Goal: Find specific page/section: Find specific page/section

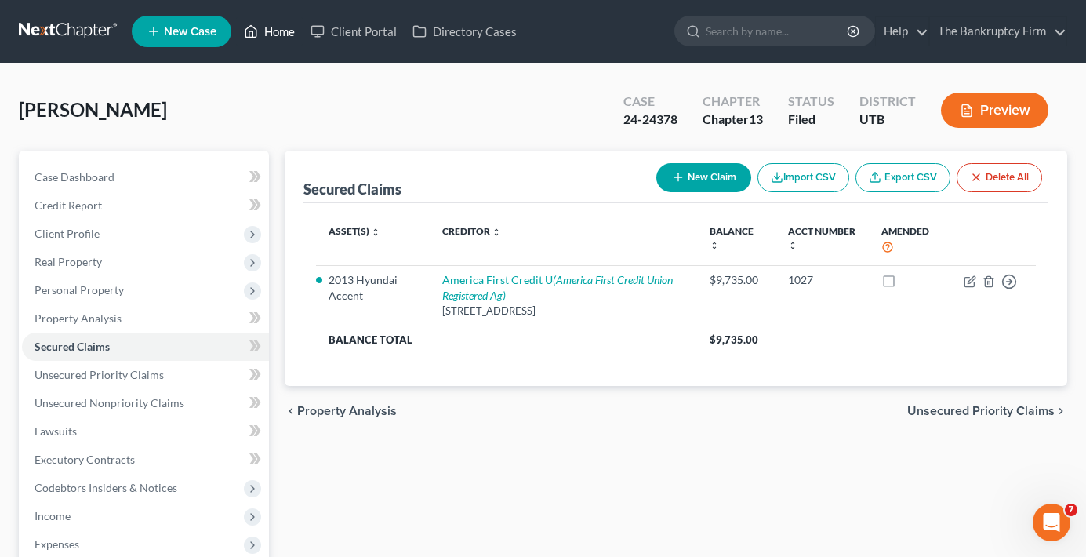
click at [286, 28] on link "Home" at bounding box center [269, 31] width 67 height 28
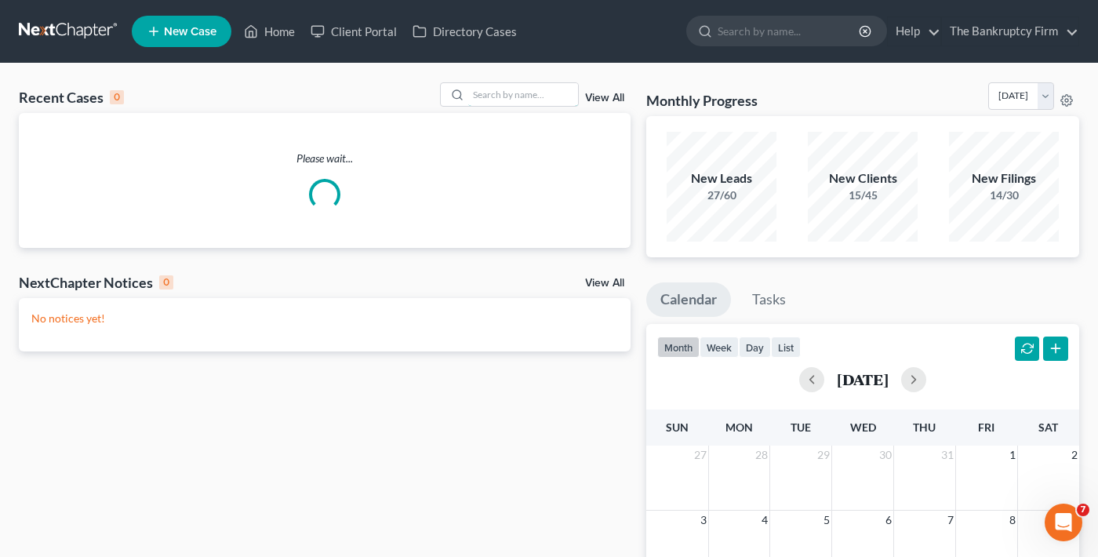
drag, startPoint x: 338, startPoint y: 88, endPoint x: 487, endPoint y: 98, distance: 149.3
click at [486, 96] on input "search" at bounding box center [523, 94] width 110 height 23
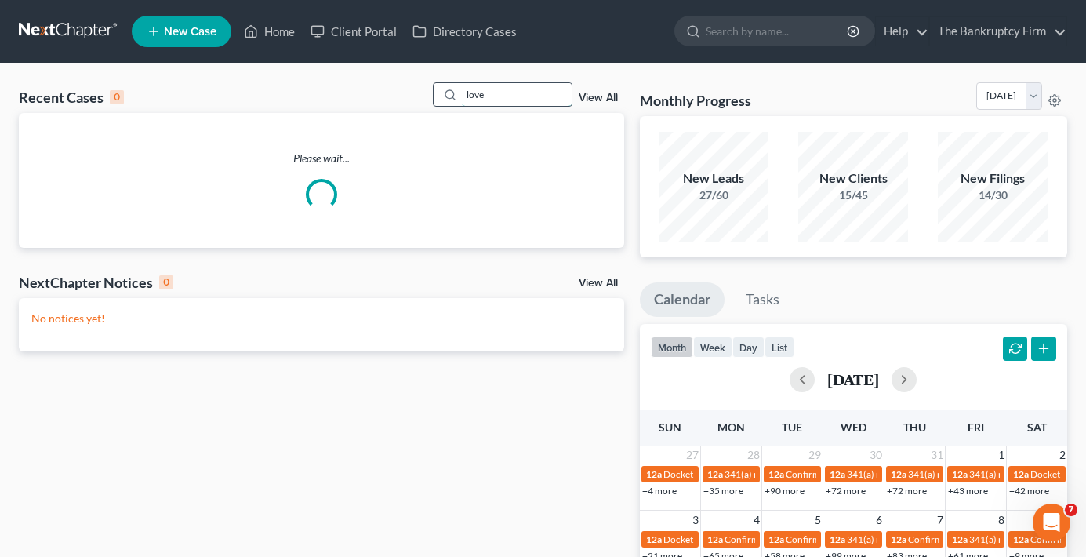
type input "love"
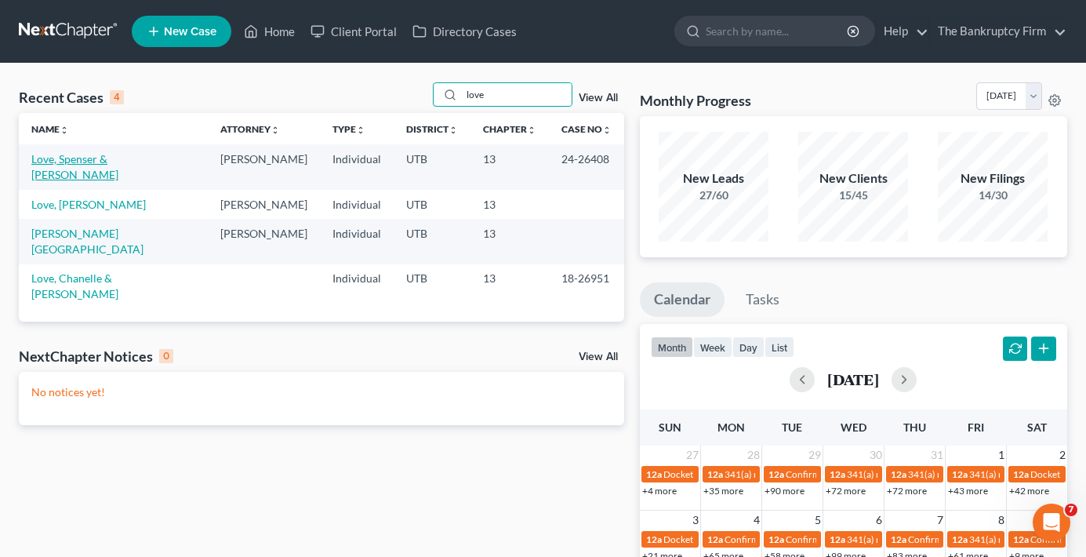
click at [80, 156] on link "Love, Spenser & [PERSON_NAME]" at bounding box center [74, 166] width 87 height 29
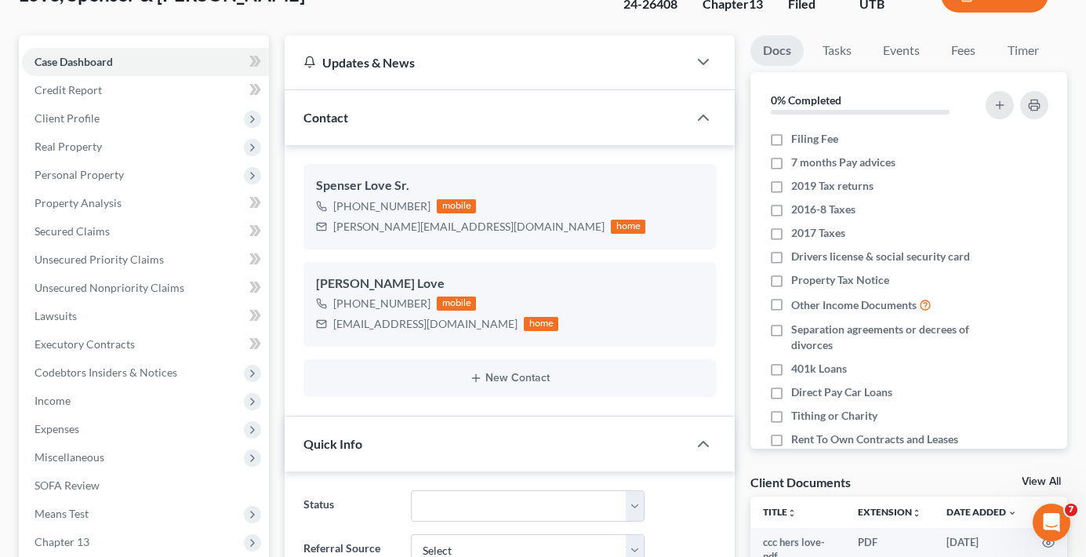
scroll to position [157, 0]
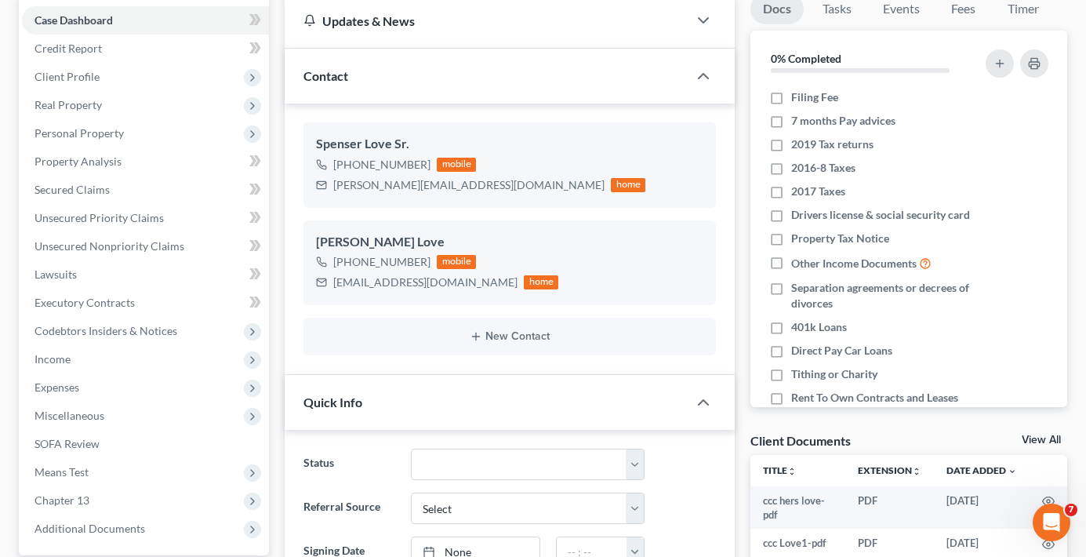
click at [1037, 441] on link "View All" at bounding box center [1041, 439] width 39 height 11
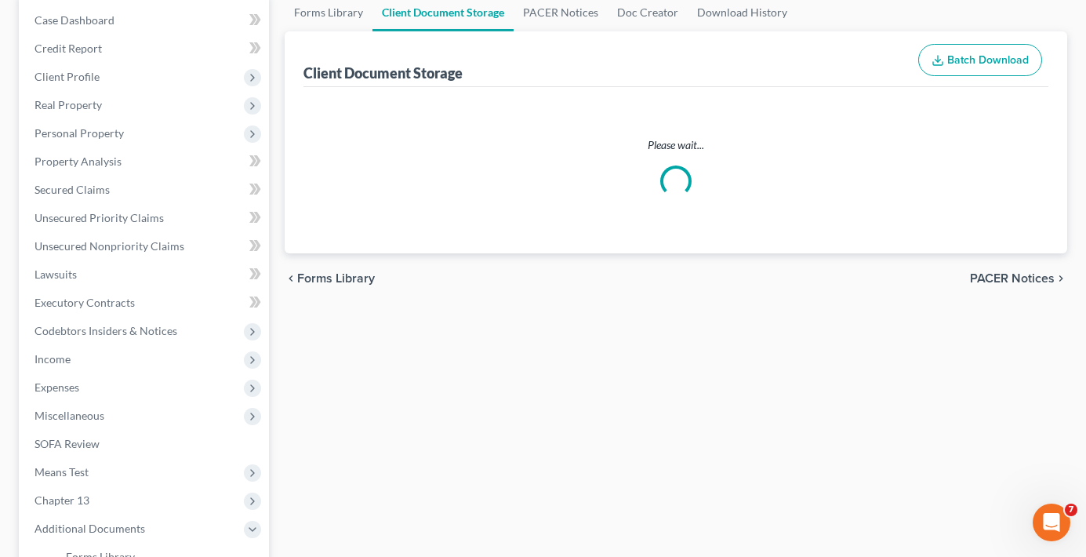
scroll to position [80, 0]
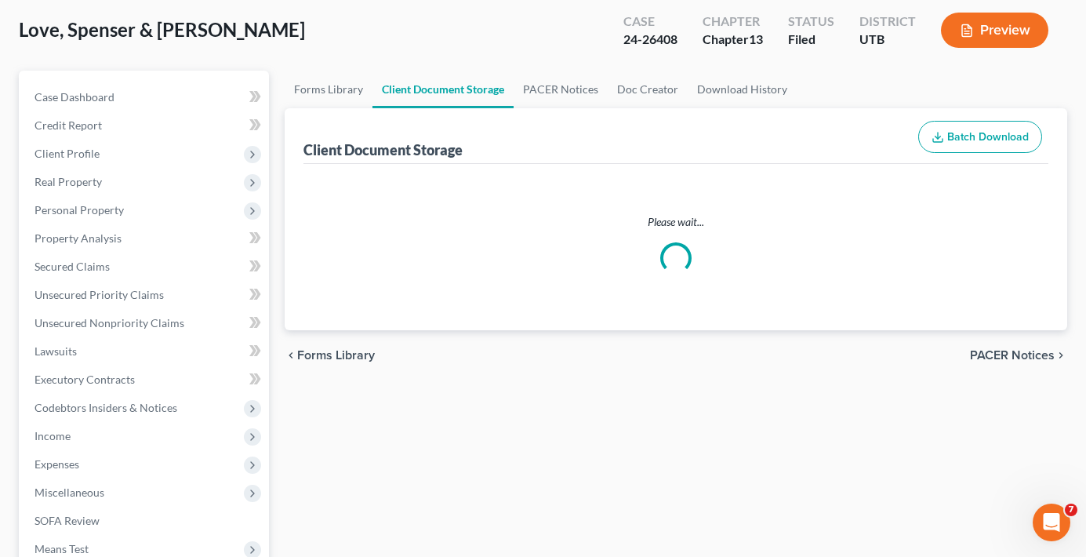
select select "26"
select select "30"
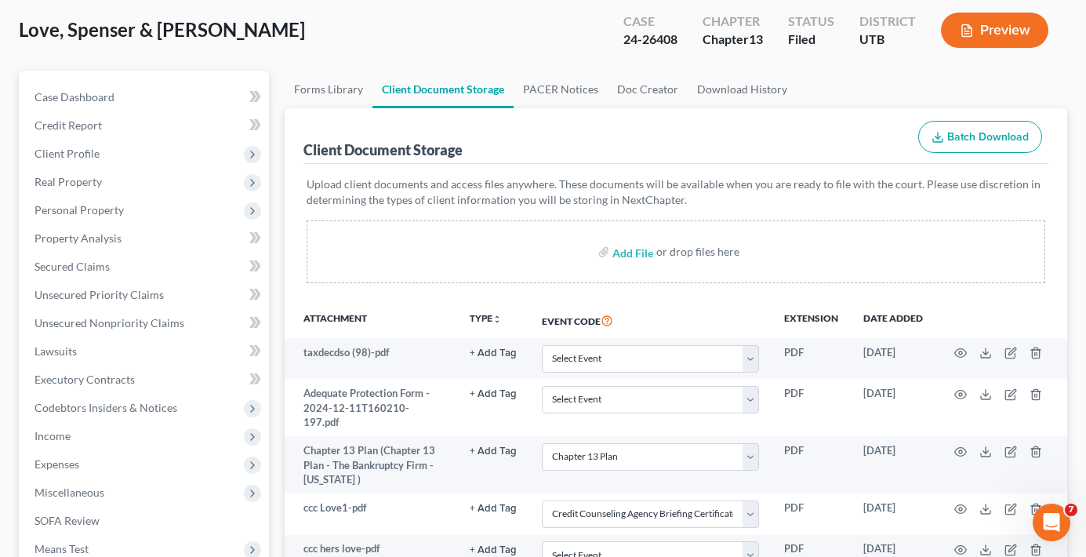
scroll to position [0, 0]
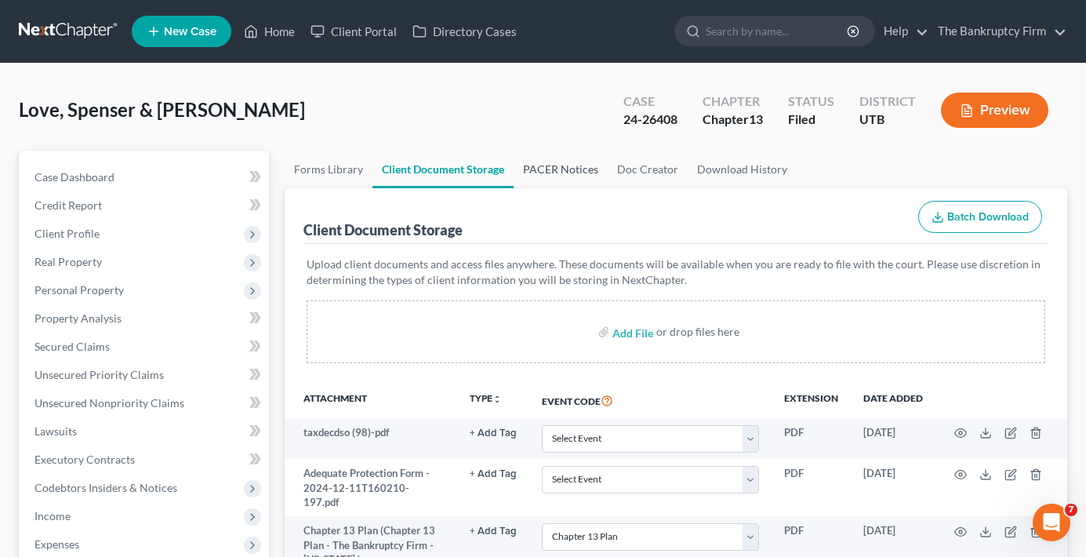
click at [556, 177] on link "PACER Notices" at bounding box center [561, 170] width 94 height 38
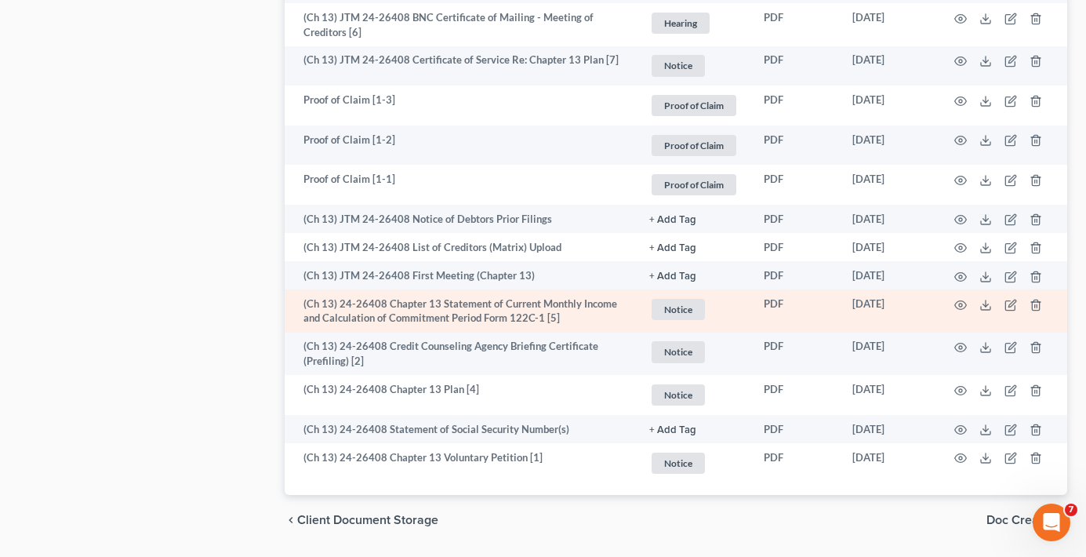
scroll to position [1963, 0]
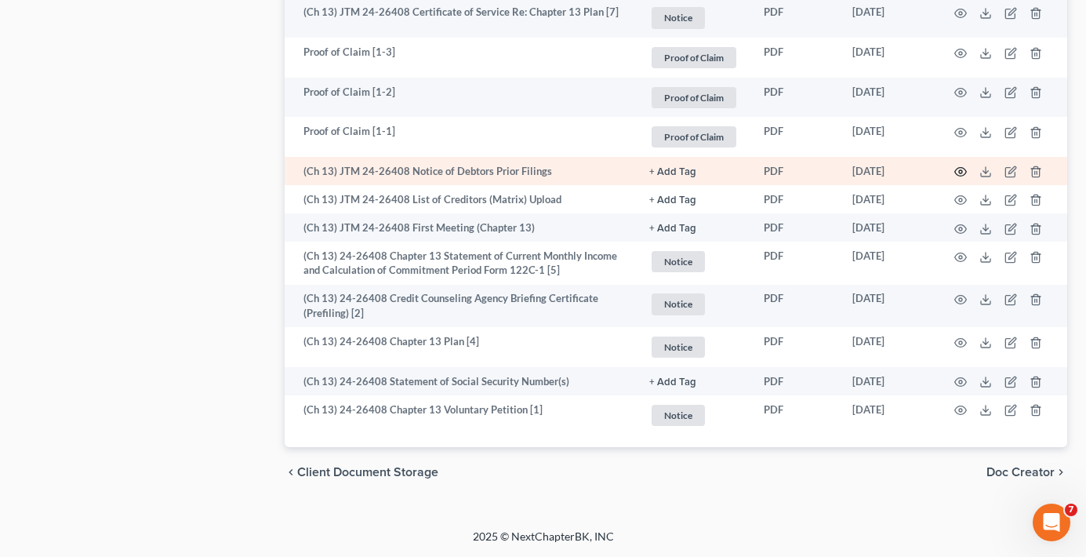
click at [964, 169] on icon "button" at bounding box center [961, 172] width 12 height 9
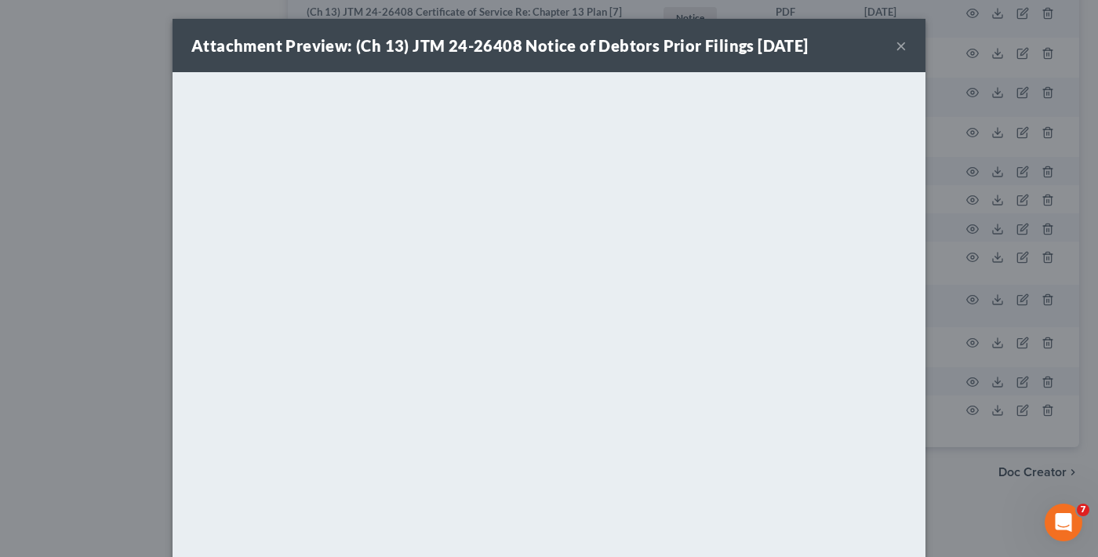
click at [895, 42] on button "×" at bounding box center [900, 45] width 11 height 19
